Goal: Information Seeking & Learning: Understand process/instructions

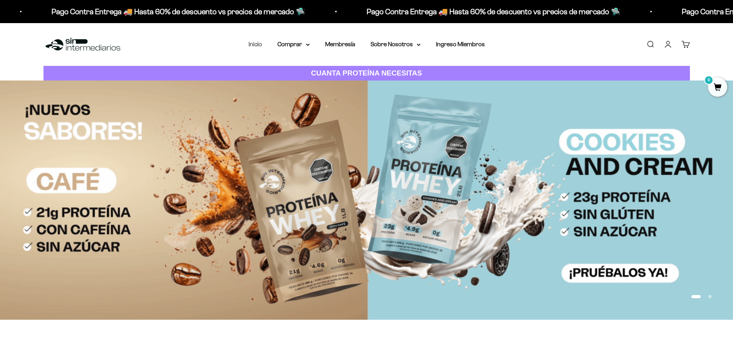
click at [260, 44] on link "Inicio" at bounding box center [255, 44] width 13 height 7
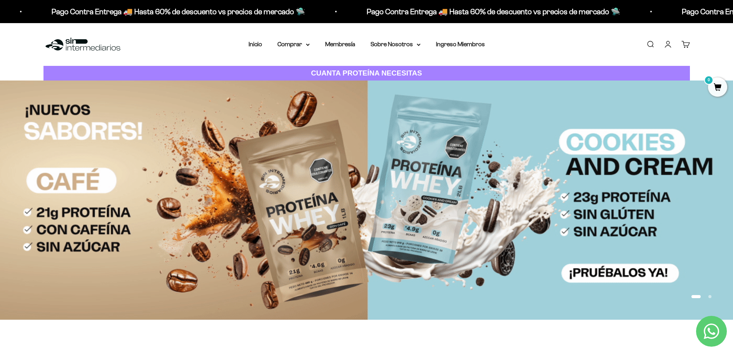
click at [88, 181] on img at bounding box center [366, 199] width 733 height 239
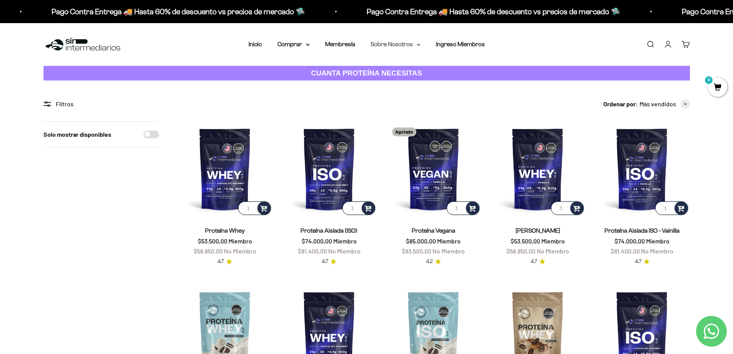
click at [408, 42] on summary "Sobre Nosotros" at bounding box center [395, 44] width 50 height 10
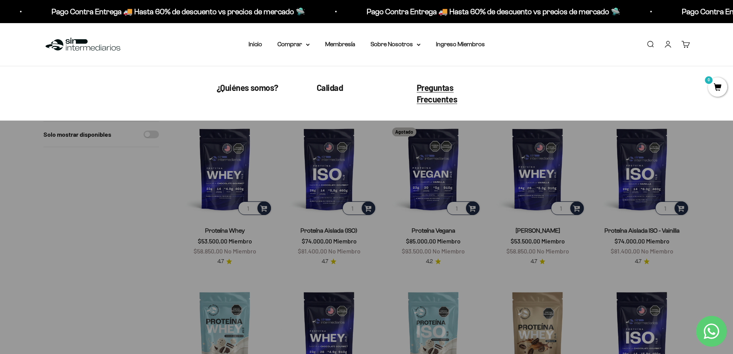
click at [450, 90] on span "Preguntas Frecuentes" at bounding box center [437, 93] width 41 height 22
